Goal: Find specific page/section: Find specific page/section

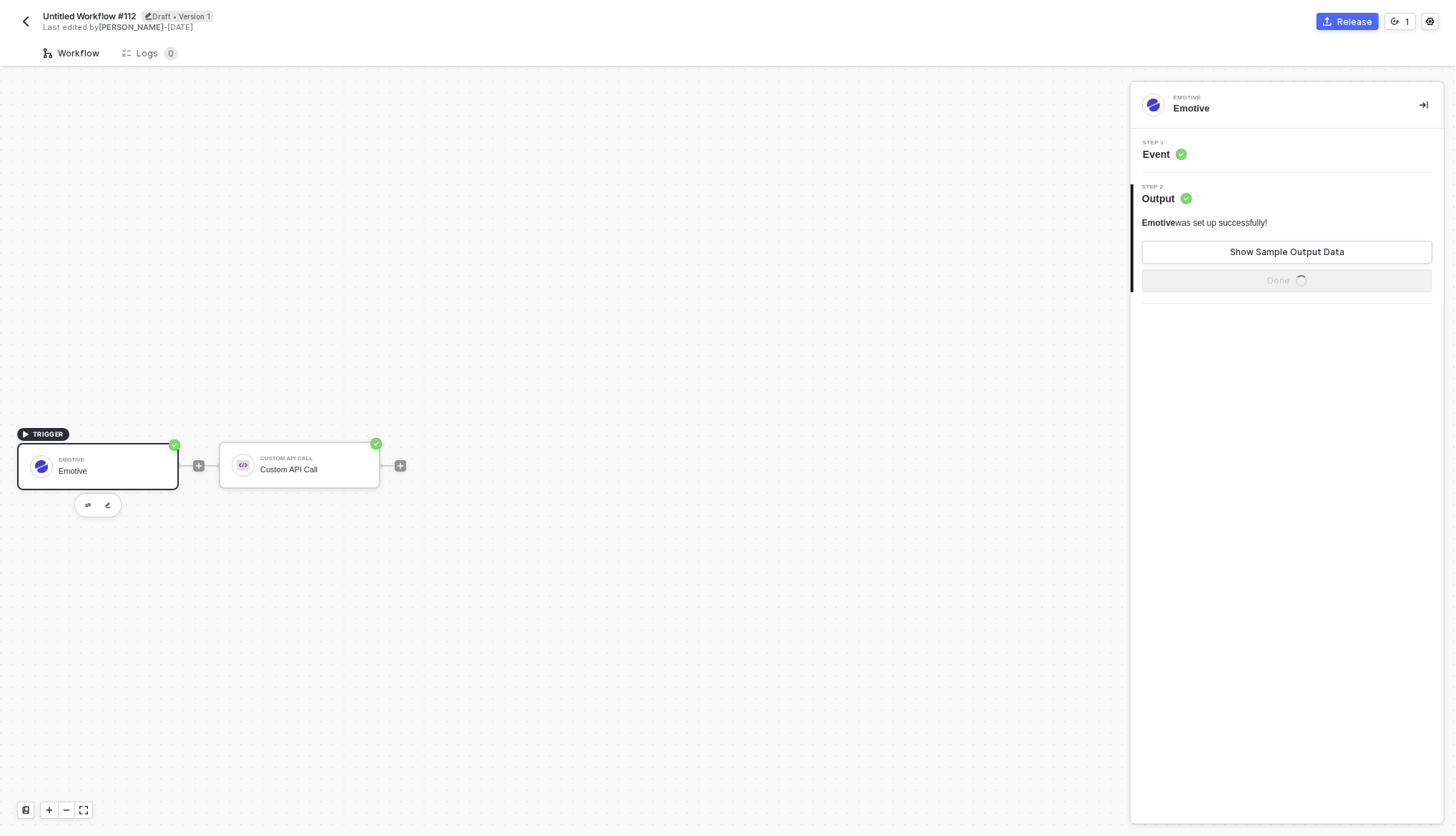
scroll to position [26, 0]
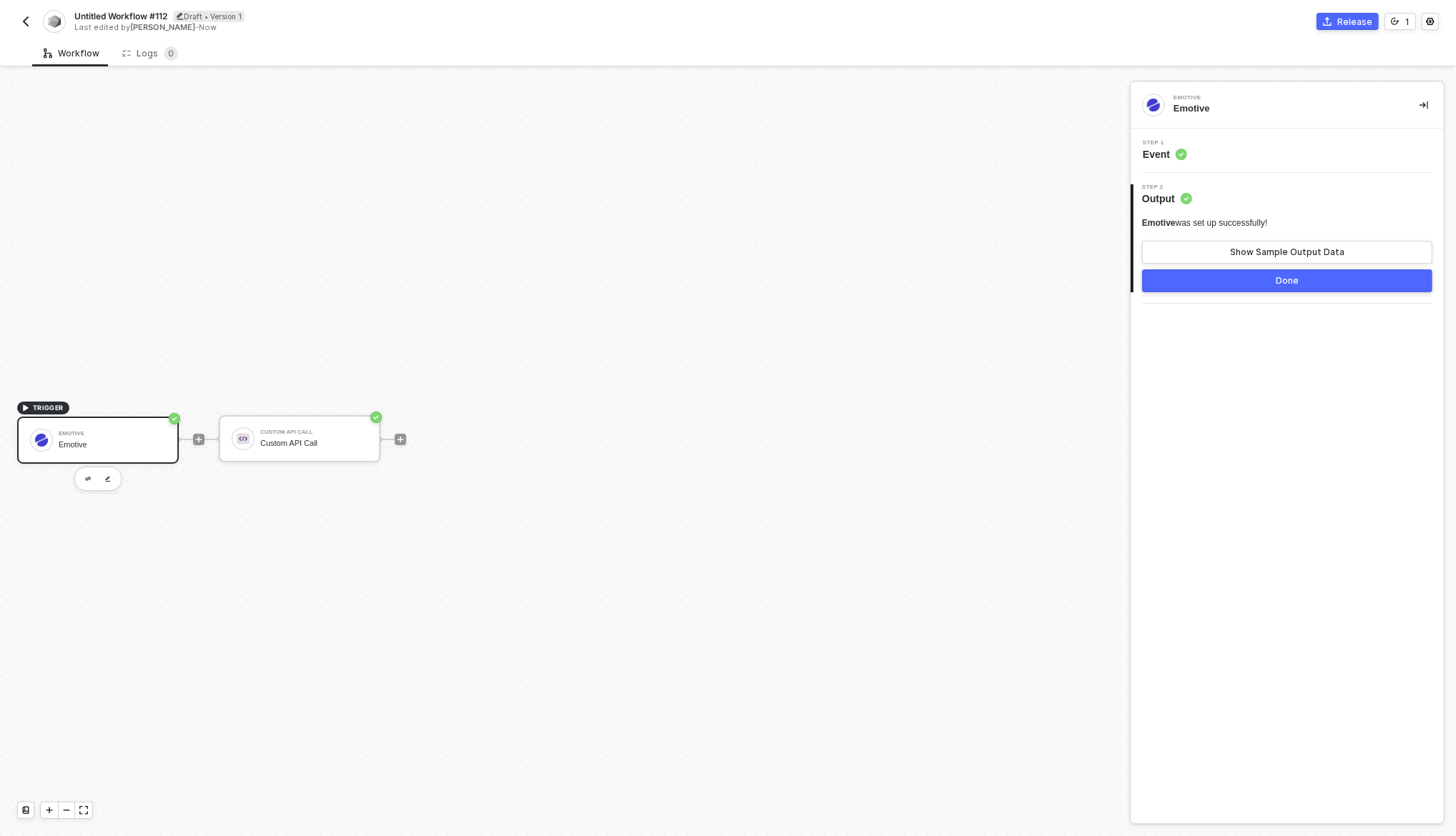
click at [25, 23] on img "button" at bounding box center [25, 21] width 11 height 11
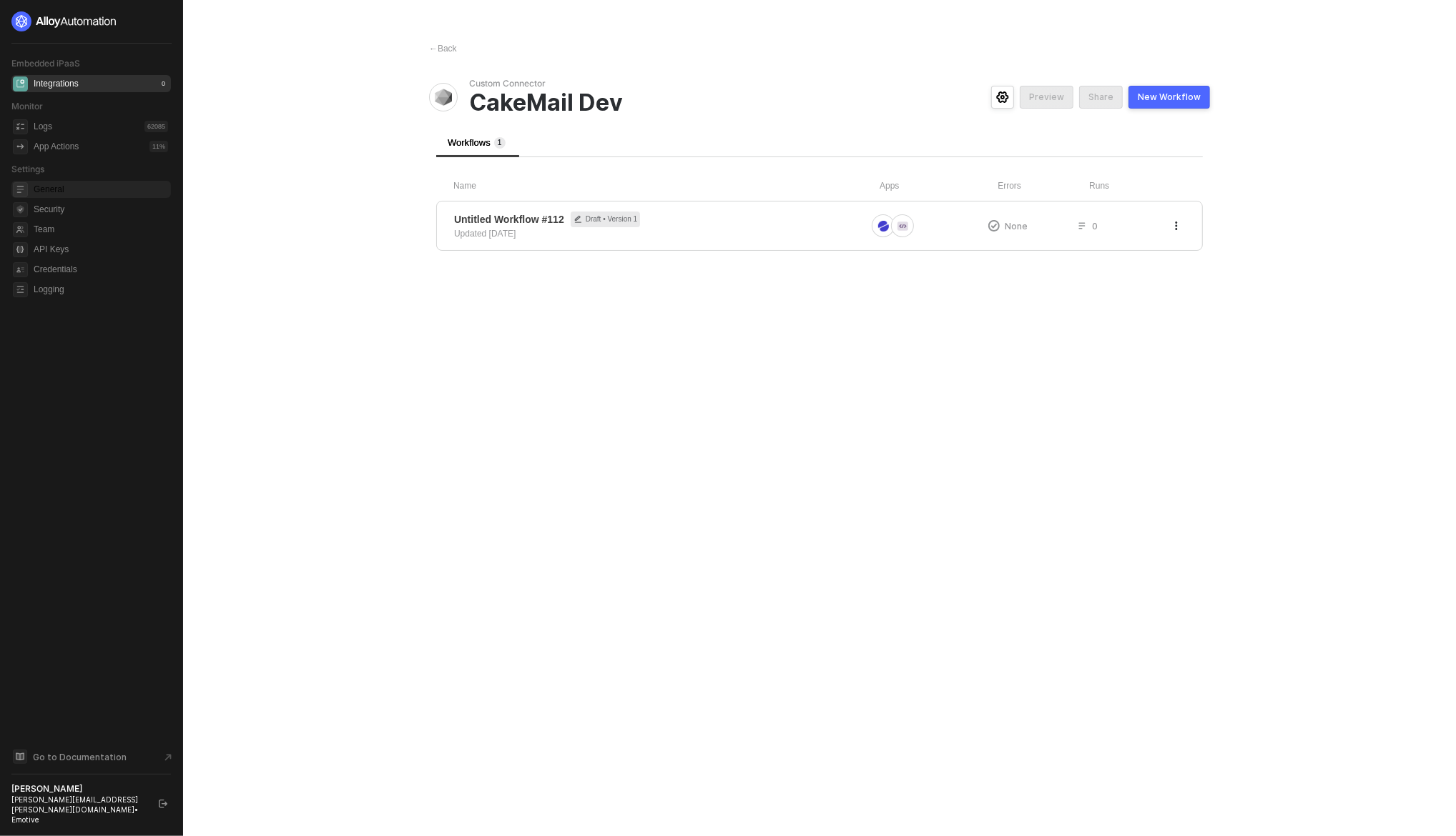
click at [49, 189] on span "General" at bounding box center [101, 189] width 135 height 17
